Goal: Task Accomplishment & Management: Use online tool/utility

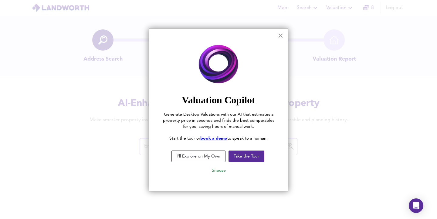
click at [282, 38] on button "×" at bounding box center [281, 36] width 6 height 10
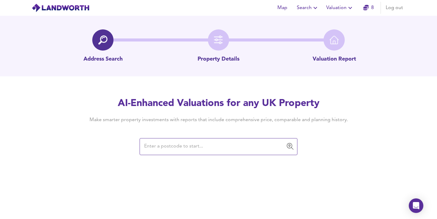
click at [229, 147] on input "text" at bounding box center [213, 147] width 143 height 12
paste input "N14 5HS"
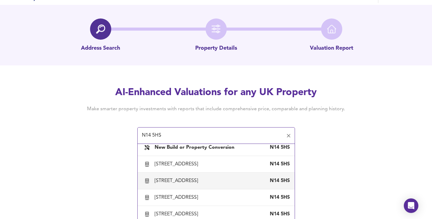
scroll to position [23, 0]
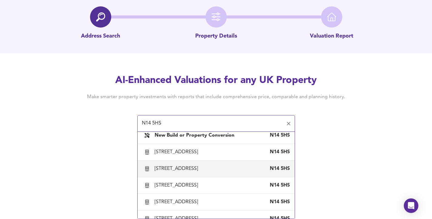
click at [201, 168] on div "[STREET_ADDRESS]" at bounding box center [178, 169] width 46 height 7
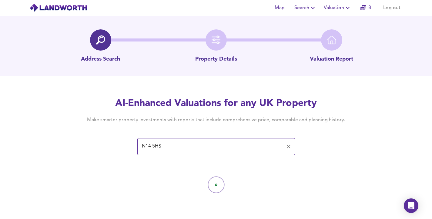
type input "[STREET_ADDRESS]"
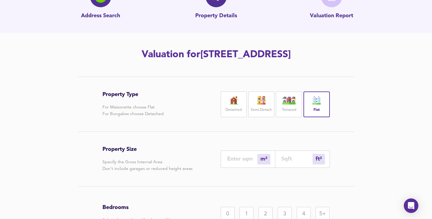
scroll to position [83, 0]
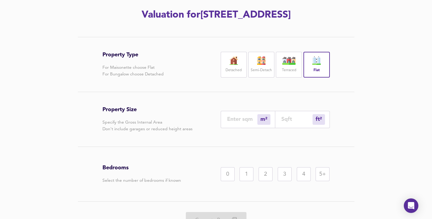
click at [240, 120] on input "number" at bounding box center [242, 119] width 30 height 6
type input "3"
type input "32"
type input "37"
type input "398"
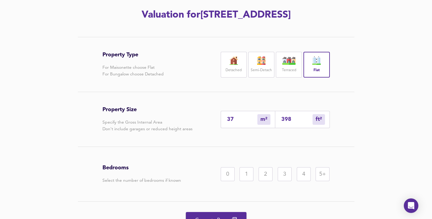
type input "37"
click at [335, 142] on div "Property Type For Maisonette choose Flat For Bungalow choose Detached Detached …" at bounding box center [216, 138] width 291 height 202
click at [228, 176] on div "0" at bounding box center [228, 175] width 14 height 14
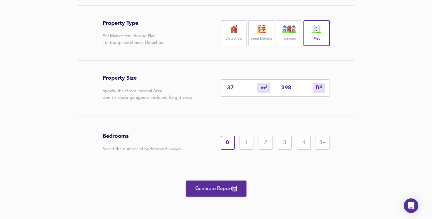
click at [228, 186] on span "Generate Report" at bounding box center [216, 189] width 49 height 8
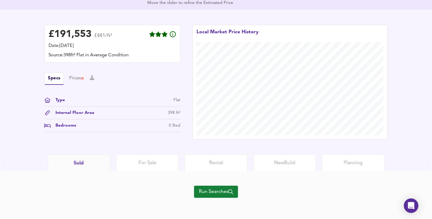
scroll to position [161, 0]
click at [71, 76] on div "Prices" at bounding box center [76, 78] width 15 height 7
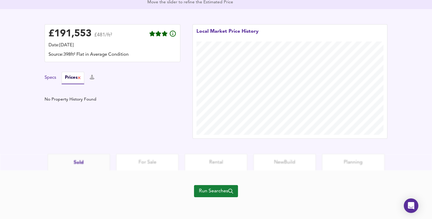
click at [51, 80] on button "Specs" at bounding box center [51, 78] width 12 height 7
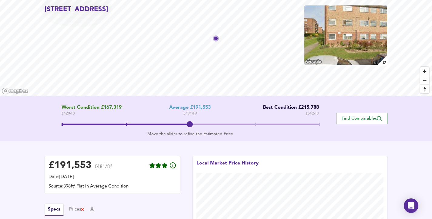
scroll to position [0, 0]
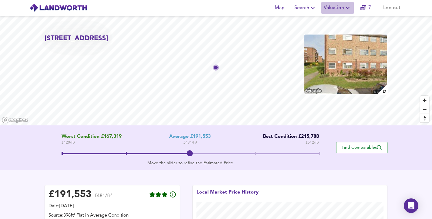
click at [348, 6] on icon "button" at bounding box center [347, 7] width 7 height 7
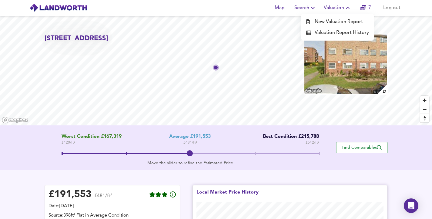
click at [313, 197] on div "Local Market Price History" at bounding box center [291, 195] width 188 height 13
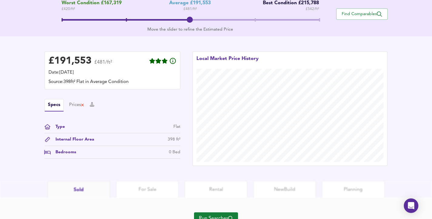
scroll to position [161, 0]
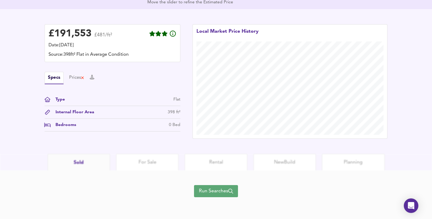
click at [228, 194] on span "Run Searches" at bounding box center [216, 191] width 34 height 8
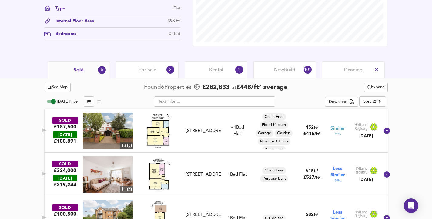
scroll to position [229, 0]
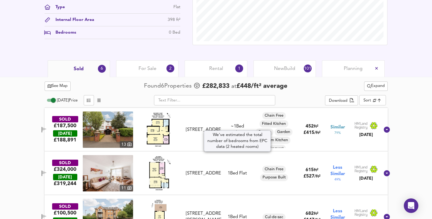
click at [239, 124] on div "~1 Bed" at bounding box center [237, 127] width 13 height 6
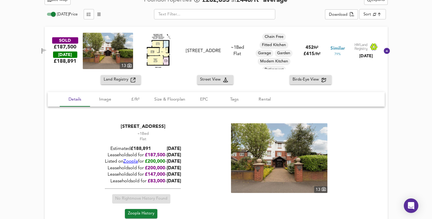
scroll to position [272, 0]
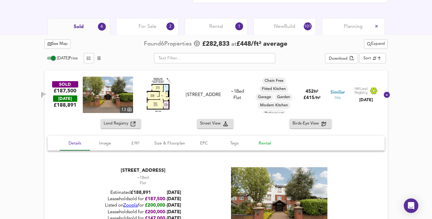
click at [272, 137] on button "Rental" at bounding box center [265, 143] width 30 height 15
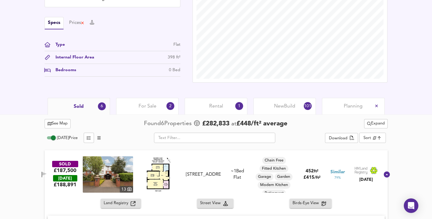
scroll to position [148, 0]
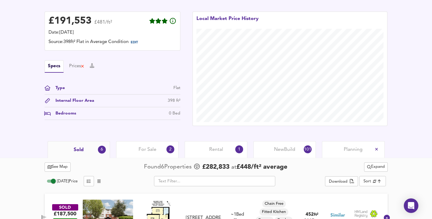
click at [155, 151] on span "For Sale" at bounding box center [148, 150] width 18 height 7
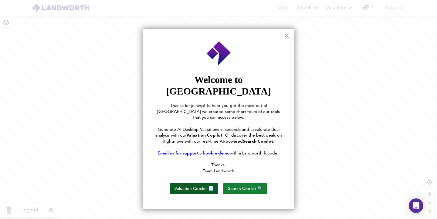
click at [194, 184] on button "Valuation Copilot 📃" at bounding box center [194, 189] width 49 height 11
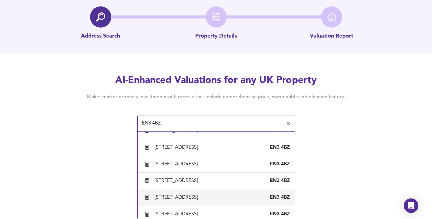
scroll to position [125, 0]
click at [191, 197] on div "11 Gartons Close, Enfield" at bounding box center [178, 198] width 46 height 7
type input "11 Gartons Close, Enfield"
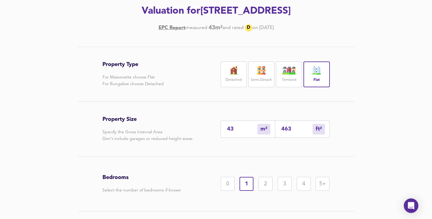
scroll to position [116, 0]
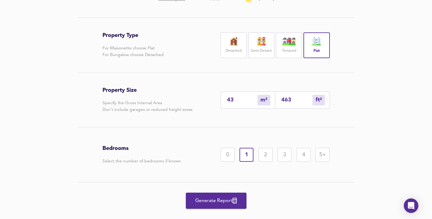
click at [320, 42] on img at bounding box center [316, 41] width 15 height 8
click at [241, 103] on input "43" at bounding box center [242, 100] width 30 height 6
type input "4"
type input "43"
type input "40"
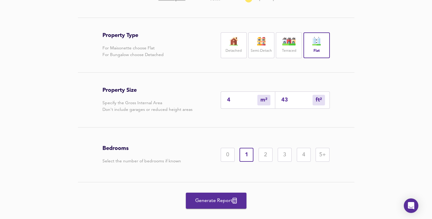
type input "431"
type input "40"
click at [283, 130] on div "Bedrooms Select the number of bedrooms if known 0 1 2 3 4 5+" at bounding box center [217, 155] width 228 height 55
click at [224, 204] on span "Generate Report" at bounding box center [216, 201] width 49 height 8
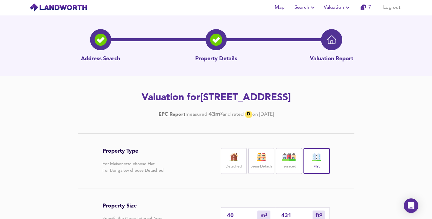
scroll to position [0, 0]
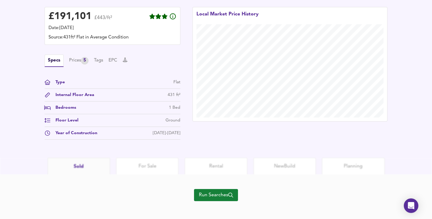
scroll to position [183, 0]
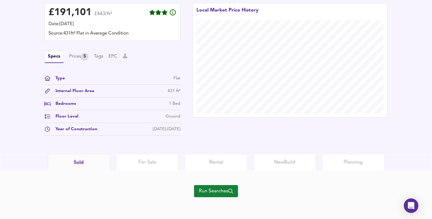
click at [222, 189] on span "Run Searches" at bounding box center [216, 191] width 34 height 8
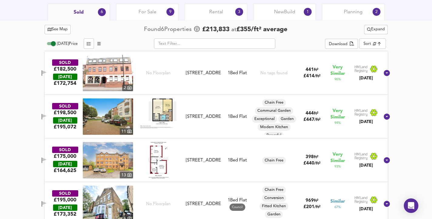
scroll to position [110, 0]
